Goal: Task Accomplishment & Management: Manage account settings

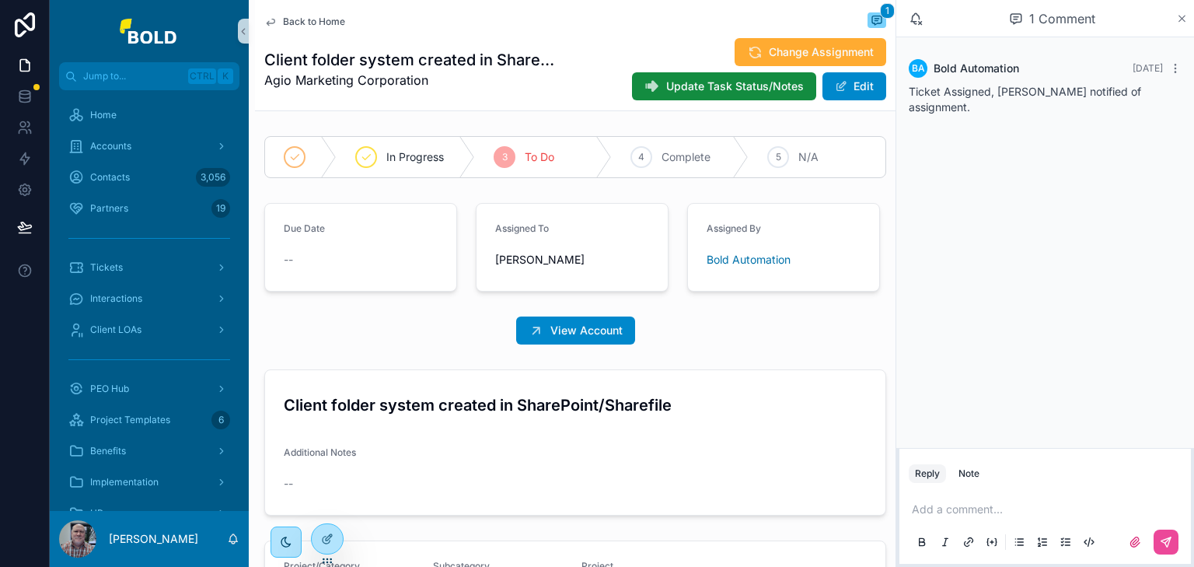
click at [1181, 15] on icon "scrollable content" at bounding box center [1182, 18] width 12 height 12
click at [1184, 18] on icon "scrollable content" at bounding box center [1182, 18] width 12 height 12
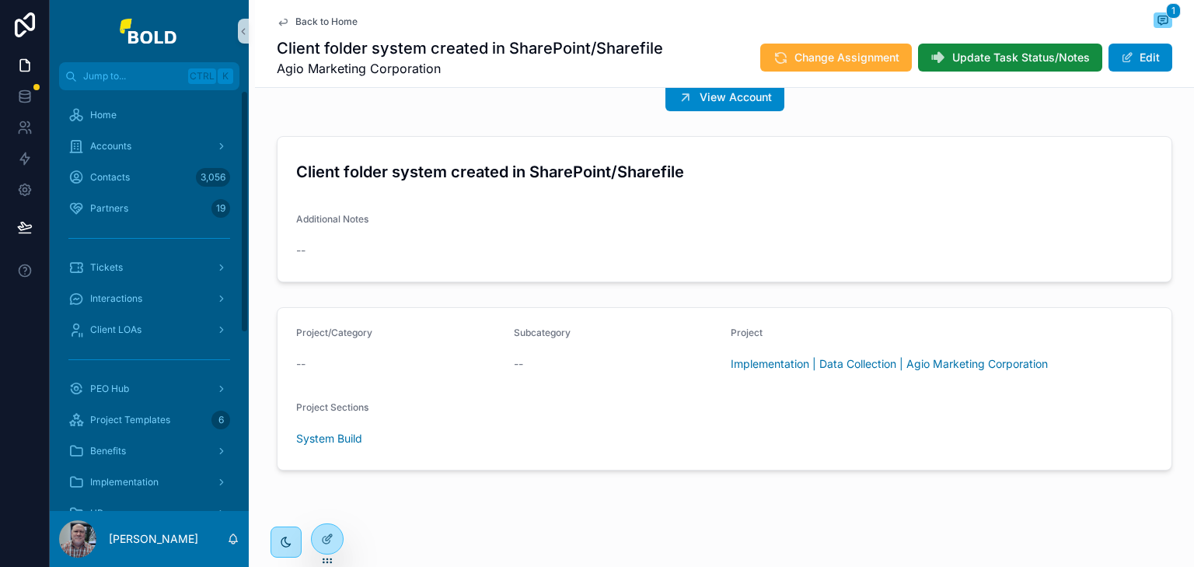
scroll to position [218, 0]
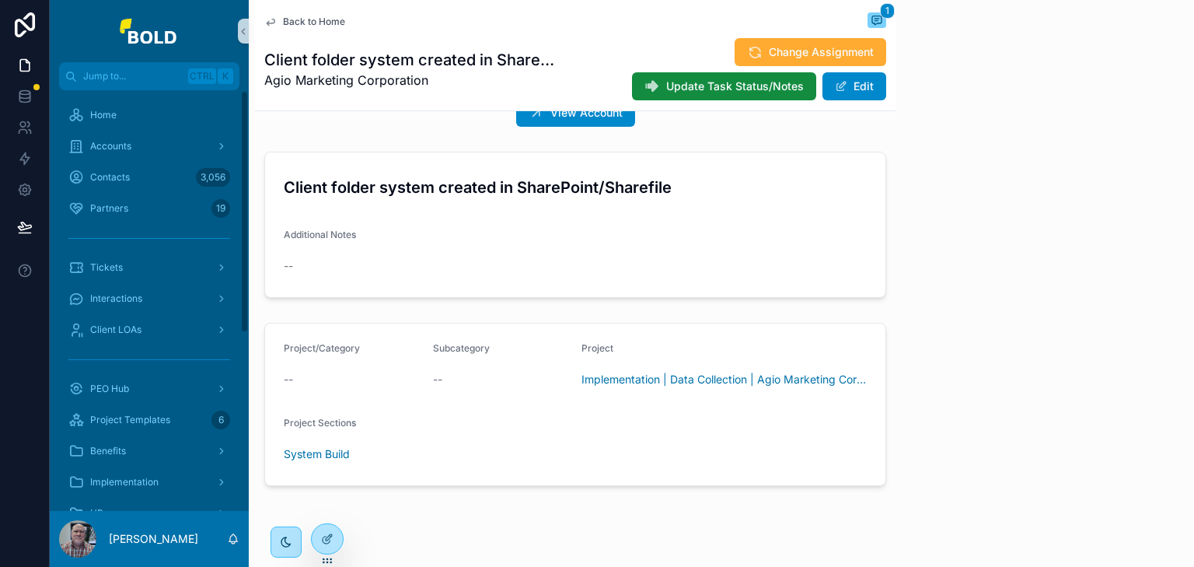
scroll to position [241, 0]
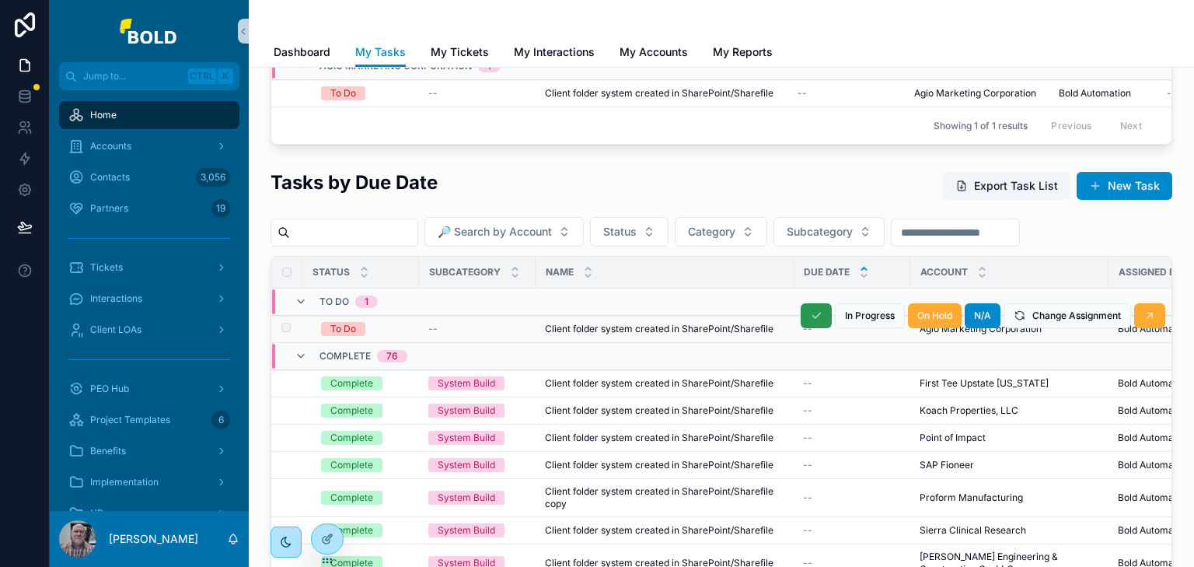
click at [810, 319] on icon "scrollable content" at bounding box center [816, 315] width 12 height 12
